Goal: Task Accomplishment & Management: Use online tool/utility

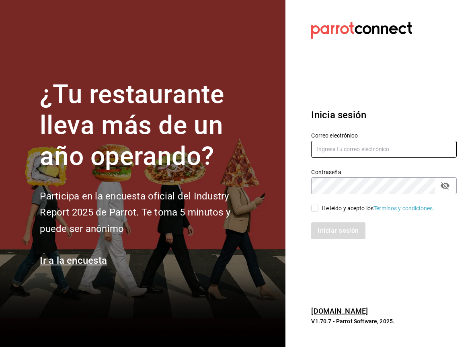
type input "lilianamedrano@playabichis.mx"
click at [444, 185] on icon "passwordField" at bounding box center [445, 186] width 9 height 8
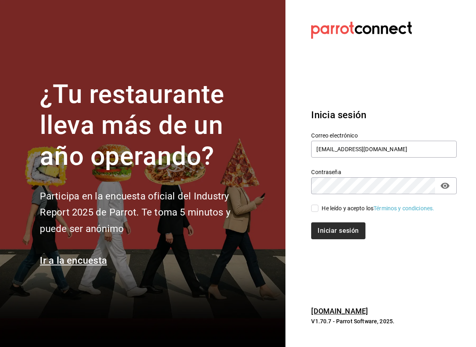
drag, startPoint x: 316, startPoint y: 210, endPoint x: 329, endPoint y: 238, distance: 30.9
click at [316, 211] on input "He leído y acepto los Términos y condiciones." at bounding box center [314, 208] width 7 height 7
checkbox input "true"
click at [334, 234] on button "Iniciar sesión" at bounding box center [338, 230] width 55 height 17
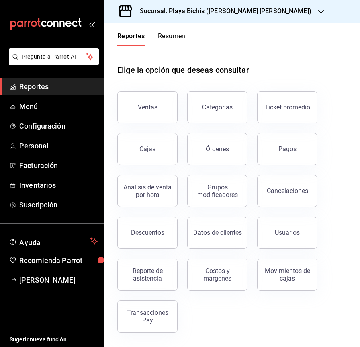
click at [150, 111] on button "Ventas" at bounding box center [147, 107] width 60 height 32
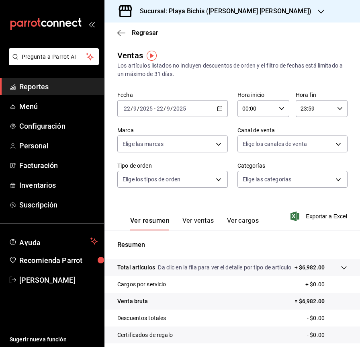
click at [217, 108] on icon "button" at bounding box center [220, 109] width 6 height 6
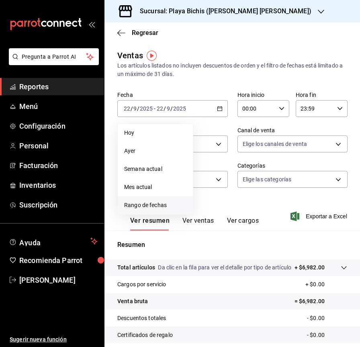
click at [163, 207] on span "Rango de fechas" at bounding box center [155, 205] width 62 height 8
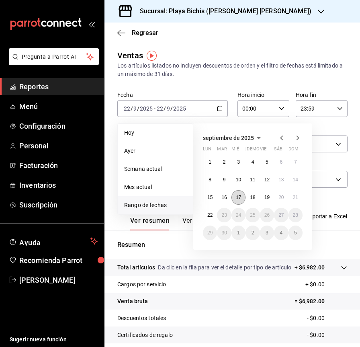
click at [238, 197] on abbr "17" at bounding box center [238, 198] width 5 height 6
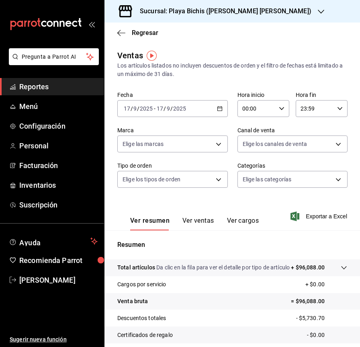
click at [218, 110] on icon "button" at bounding box center [220, 109] width 6 height 6
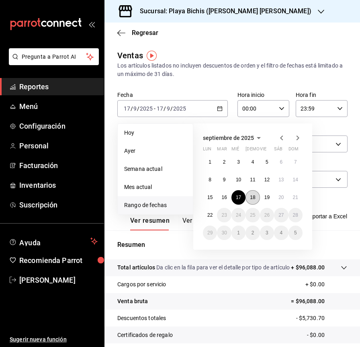
click at [255, 199] on abbr "18" at bounding box center [252, 198] width 5 height 6
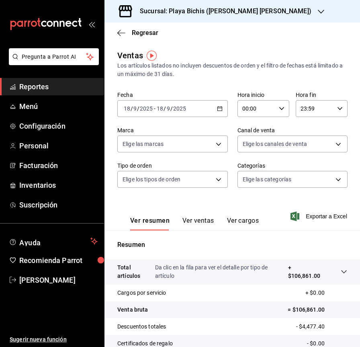
click at [218, 109] on icon "button" at bounding box center [220, 109] width 6 height 6
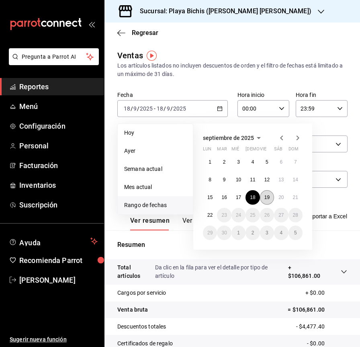
click at [270, 199] on abbr "19" at bounding box center [267, 198] width 5 height 6
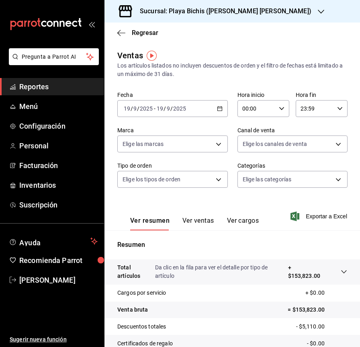
click at [218, 111] on \(Stroke\) "button" at bounding box center [220, 109] width 5 height 4
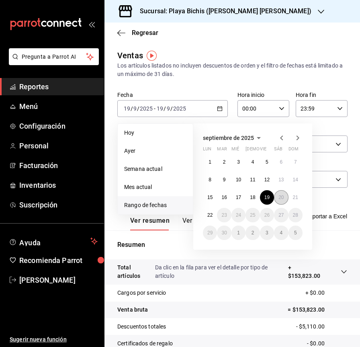
click at [283, 199] on abbr "20" at bounding box center [281, 198] width 5 height 6
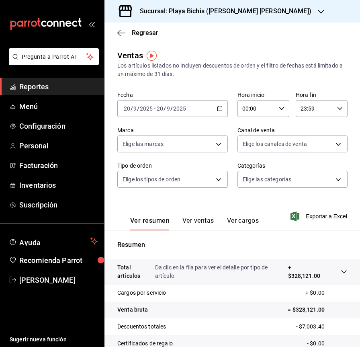
click at [218, 109] on icon "button" at bounding box center [220, 109] width 6 height 6
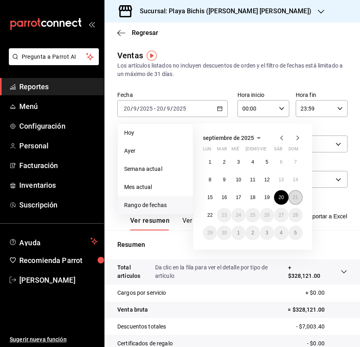
click at [294, 193] on button "21" at bounding box center [296, 197] width 14 height 14
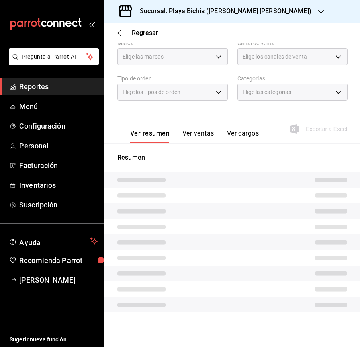
scroll to position [88, 0]
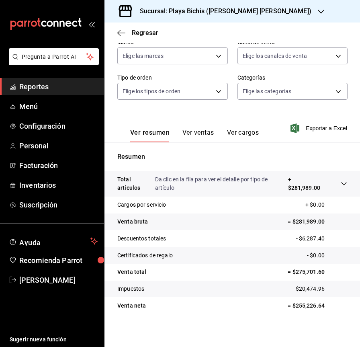
click at [265, 10] on div "Sucursal: Playa Bichis ([PERSON_NAME] [PERSON_NAME])" at bounding box center [219, 11] width 217 height 23
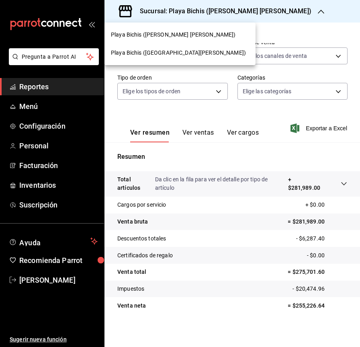
click at [263, 10] on div at bounding box center [180, 173] width 360 height 347
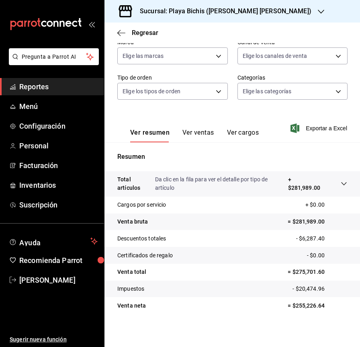
click at [263, 10] on div "Sucursal: Playa Bichis ([PERSON_NAME] [PERSON_NAME])" at bounding box center [219, 11] width 217 height 23
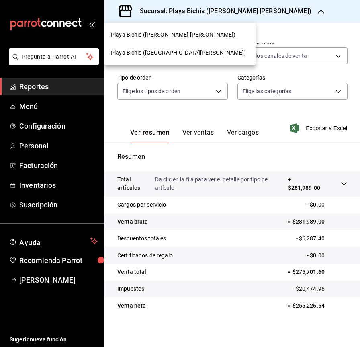
click at [170, 47] on div "Playa Bichis ([GEOGRAPHIC_DATA][PERSON_NAME])" at bounding box center [180, 53] width 151 height 18
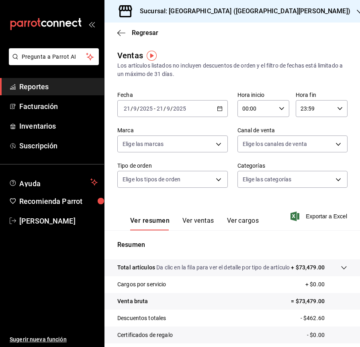
click at [218, 107] on icon "button" at bounding box center [220, 109] width 6 height 6
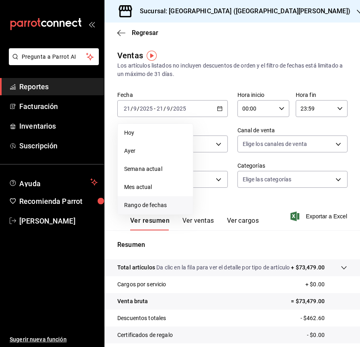
click at [160, 205] on span "Rango de fechas" at bounding box center [155, 205] width 62 height 8
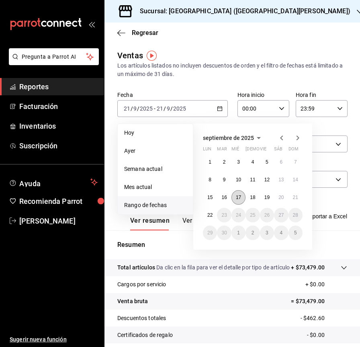
click at [237, 198] on abbr "17" at bounding box center [238, 198] width 5 height 6
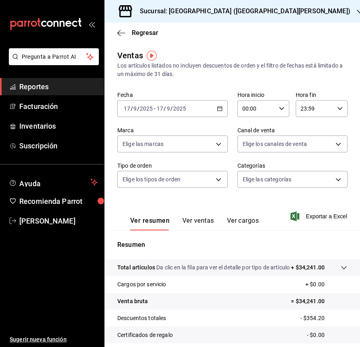
click at [218, 109] on icon "button" at bounding box center [220, 109] width 6 height 6
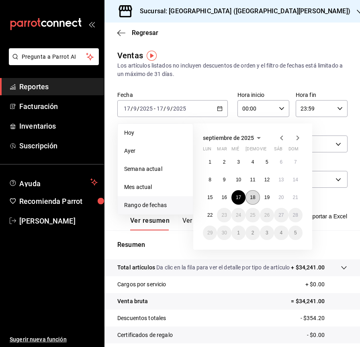
click at [251, 199] on abbr "18" at bounding box center [252, 198] width 5 height 6
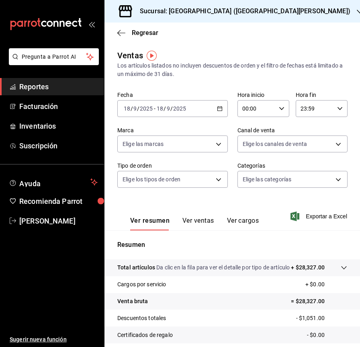
click at [217, 108] on icon "button" at bounding box center [220, 109] width 6 height 6
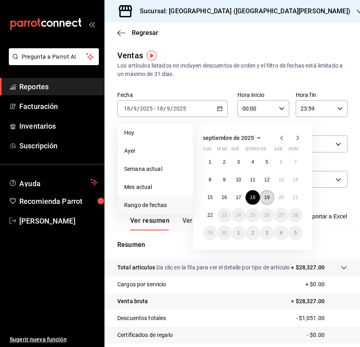
click at [267, 194] on button "19" at bounding box center [267, 197] width 14 height 14
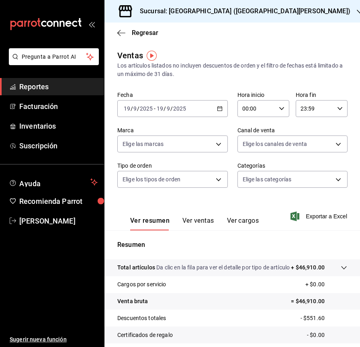
click at [217, 107] on icon "button" at bounding box center [220, 109] width 6 height 6
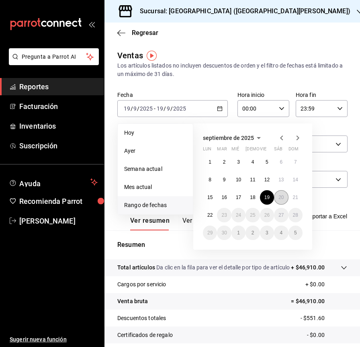
click at [281, 199] on abbr "20" at bounding box center [281, 198] width 5 height 6
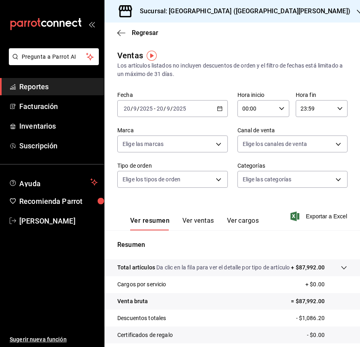
click at [218, 107] on \(Stroke\) "button" at bounding box center [220, 109] width 5 height 4
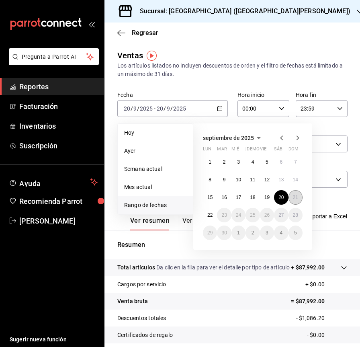
click at [291, 196] on button "21" at bounding box center [296, 197] width 14 height 14
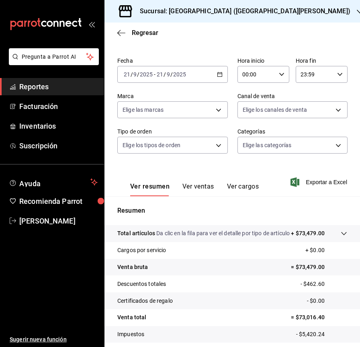
scroll to position [90, 0]
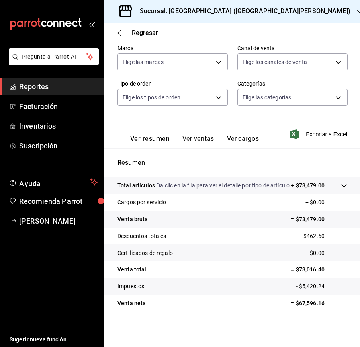
click at [232, 13] on h3 "Sucursal: [GEOGRAPHIC_DATA] ([GEOGRAPHIC_DATA][PERSON_NAME])" at bounding box center [241, 11] width 217 height 10
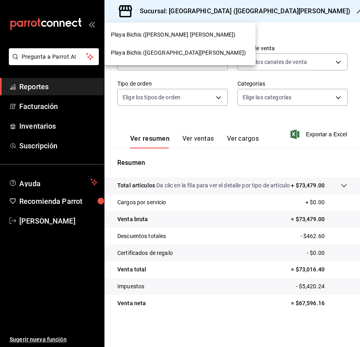
click at [193, 27] on div "Playa Bichis ([PERSON_NAME] [PERSON_NAME])" at bounding box center [180, 35] width 151 height 18
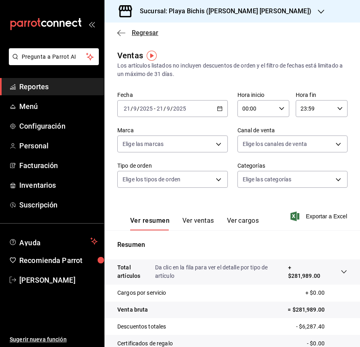
click at [124, 33] on icon "button" at bounding box center [121, 32] width 8 height 7
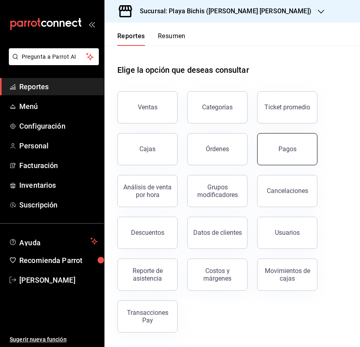
click at [287, 157] on button "Pagos" at bounding box center [287, 149] width 60 height 32
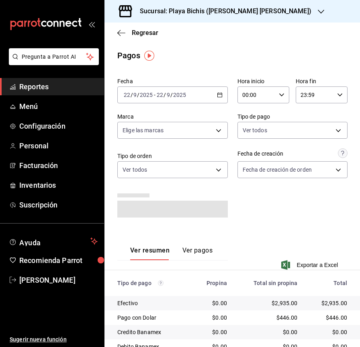
click at [217, 93] on icon "button" at bounding box center [220, 95] width 6 height 6
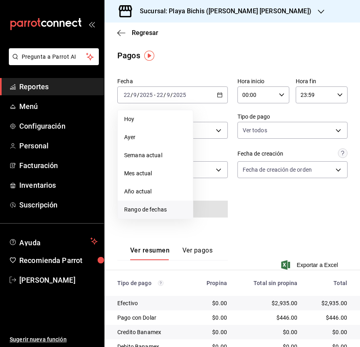
click at [161, 210] on span "Rango de fechas" at bounding box center [155, 209] width 62 height 8
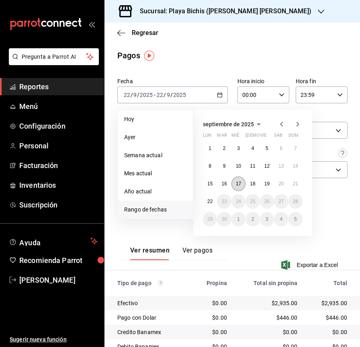
click at [238, 184] on abbr "17" at bounding box center [238, 184] width 5 height 6
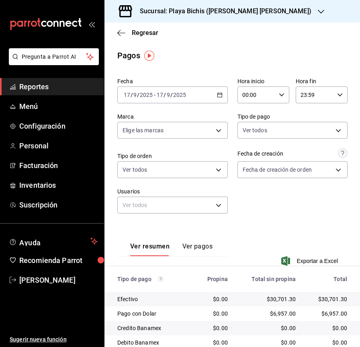
click at [219, 95] on \(Stroke\) "button" at bounding box center [220, 95] width 5 height 4
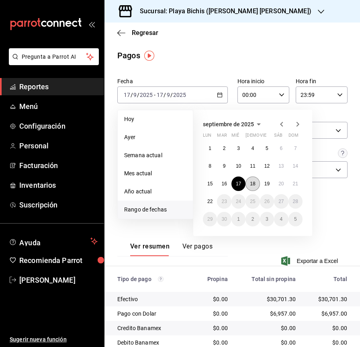
click at [254, 182] on abbr "18" at bounding box center [252, 184] width 5 height 6
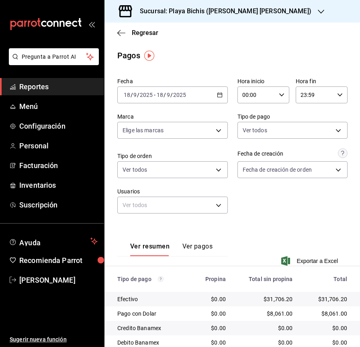
click at [217, 92] on icon "button" at bounding box center [220, 95] width 6 height 6
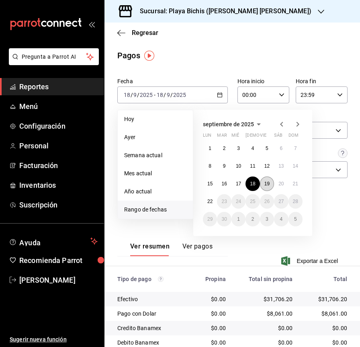
click at [269, 184] on abbr "19" at bounding box center [267, 184] width 5 height 6
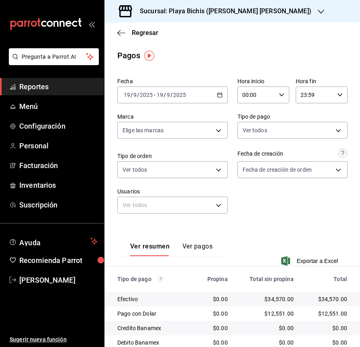
click at [217, 94] on icon "button" at bounding box center [220, 95] width 6 height 6
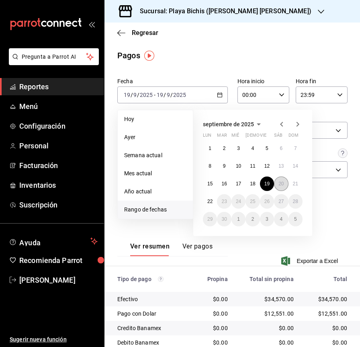
click at [283, 185] on abbr "20" at bounding box center [281, 184] width 5 height 6
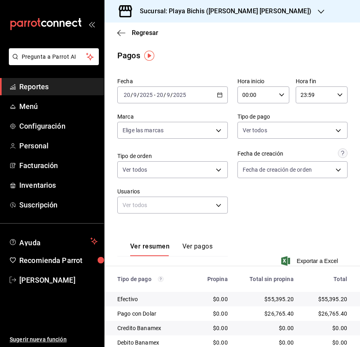
click at [218, 96] on icon "button" at bounding box center [220, 95] width 6 height 6
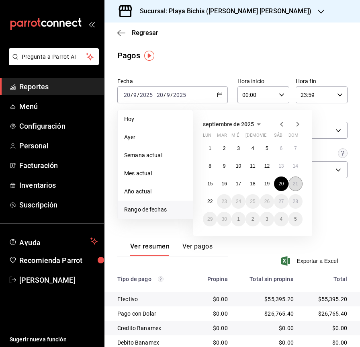
click at [294, 184] on abbr "21" at bounding box center [295, 184] width 5 height 6
click at [294, 183] on abbr "21" at bounding box center [295, 184] width 5 height 6
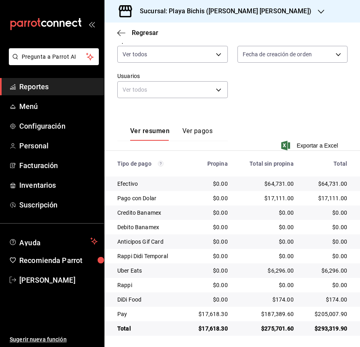
scroll to position [117, 0]
